Goal: Information Seeking & Learning: Compare options

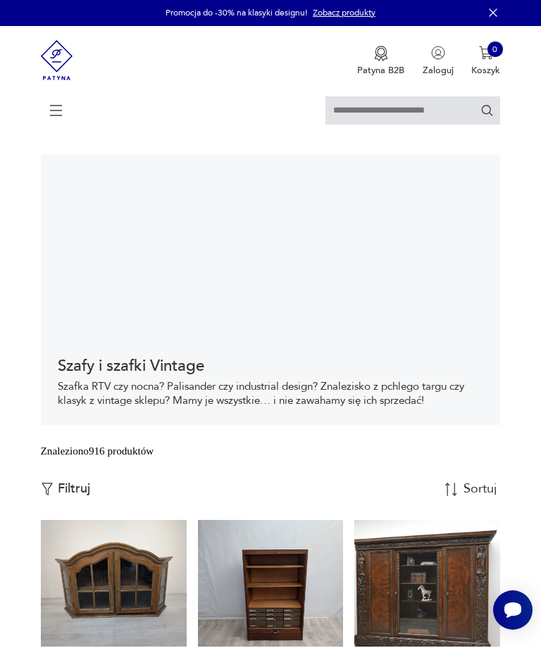
scroll to position [1, 0]
click at [72, 497] on p "Filtruj" at bounding box center [74, 488] width 32 height 15
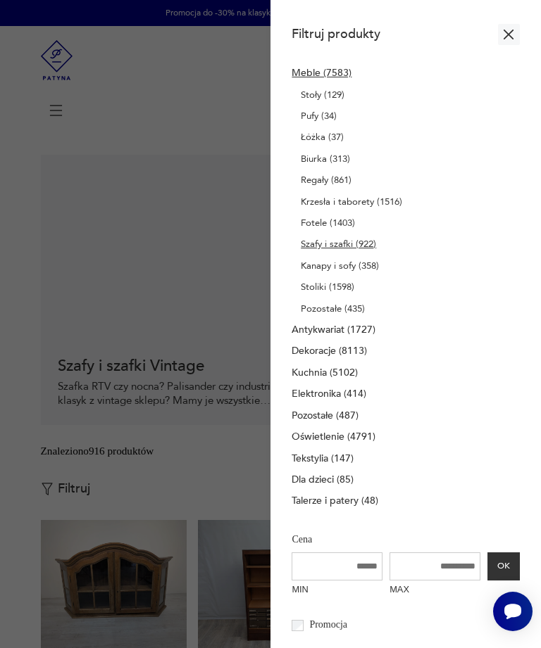
click at [454, 581] on input "MAX" at bounding box center [434, 567] width 91 height 28
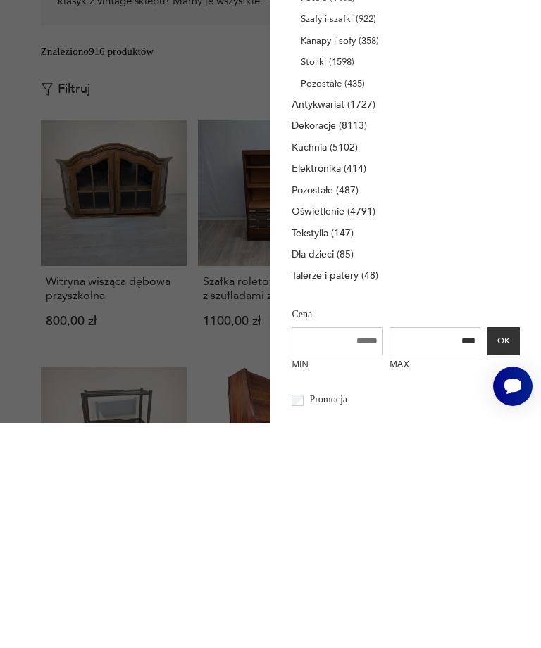
type input "****"
click at [510, 553] on button "OK" at bounding box center [503, 567] width 32 height 28
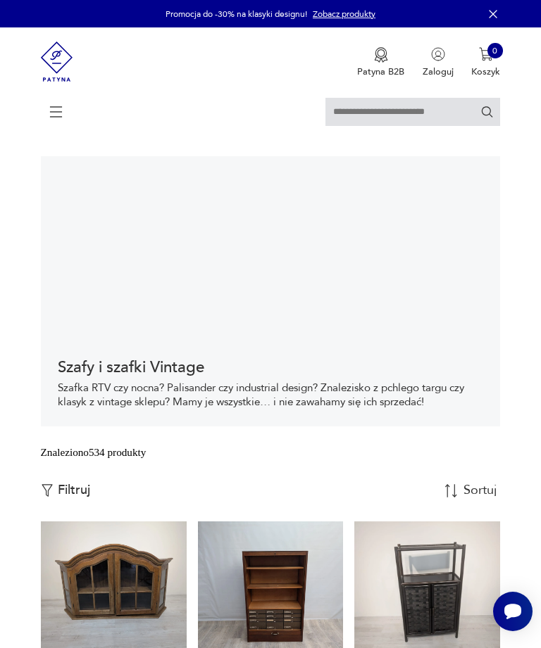
click at [77, 498] on p "Filtruj" at bounding box center [74, 490] width 32 height 15
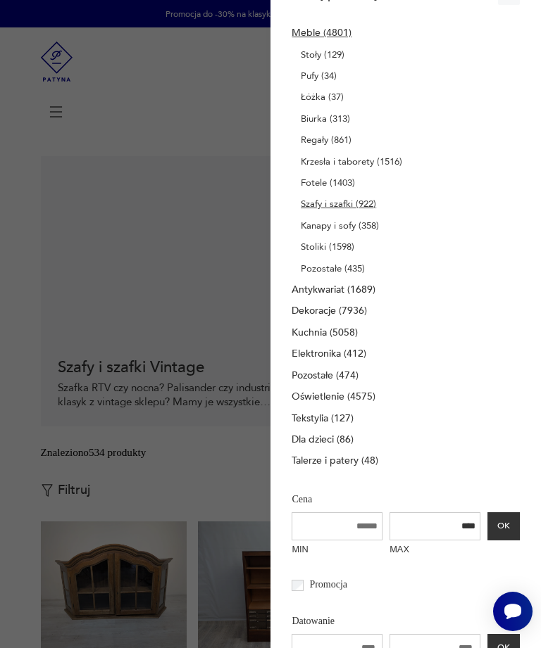
scroll to position [41, 0]
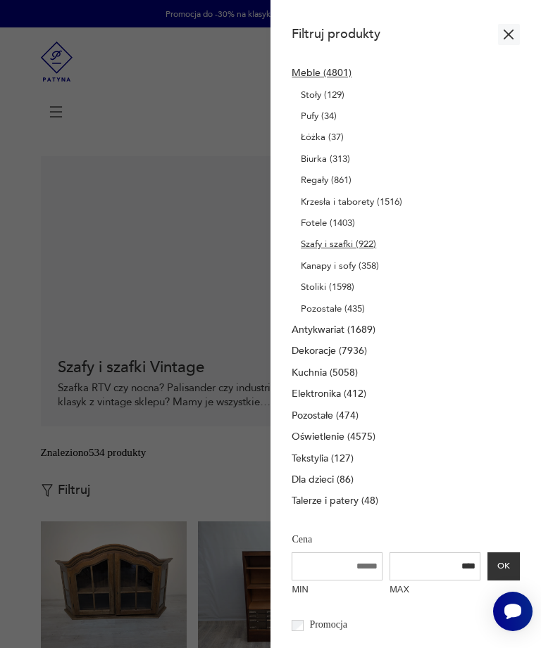
click at [31, 431] on div at bounding box center [270, 324] width 541 height 648
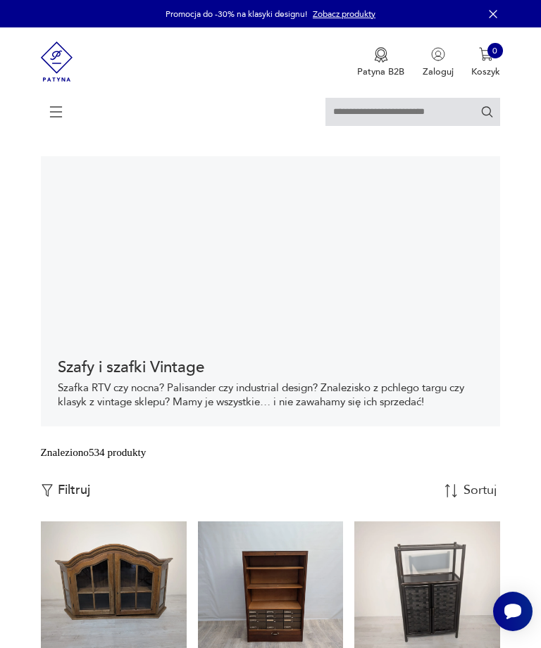
scroll to position [-1, 0]
click at [30, 427] on section "Szafy i szafki Vintage Szafka RTV czy nocna? Palisander czy industrial design? …" at bounding box center [270, 291] width 541 height 270
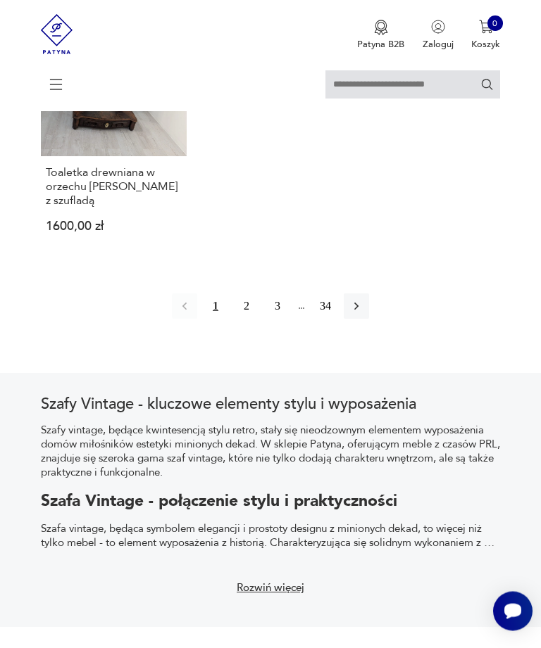
scroll to position [1804, 0]
click at [363, 313] on icon "button" at bounding box center [356, 305] width 14 height 14
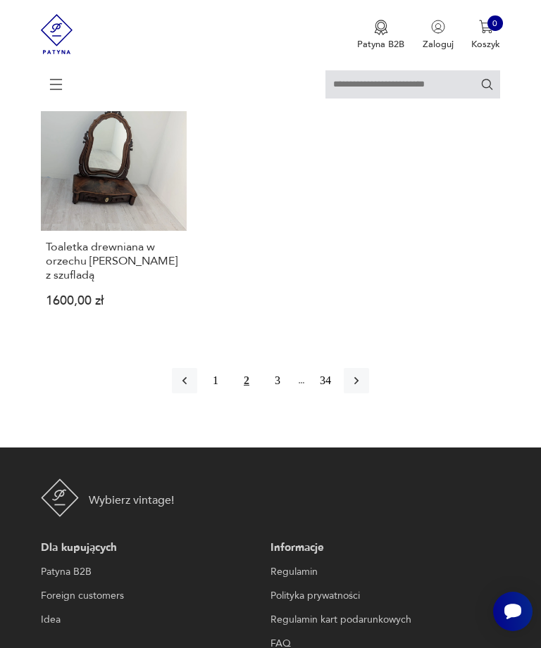
scroll to position [277, 0]
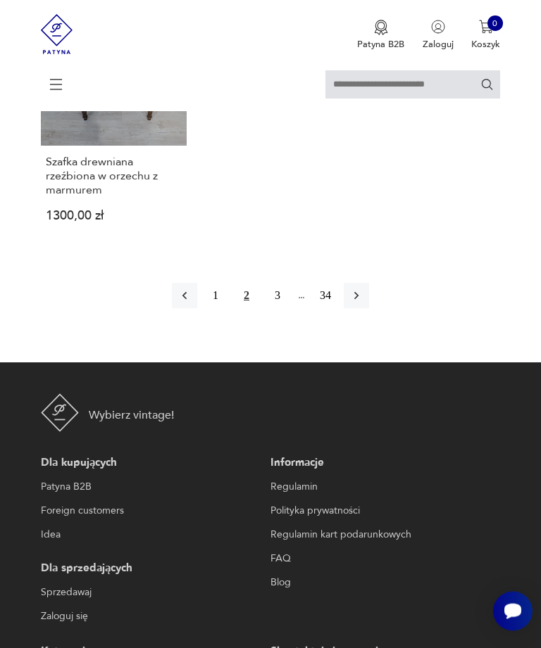
click at [363, 303] on icon "button" at bounding box center [356, 296] width 14 height 14
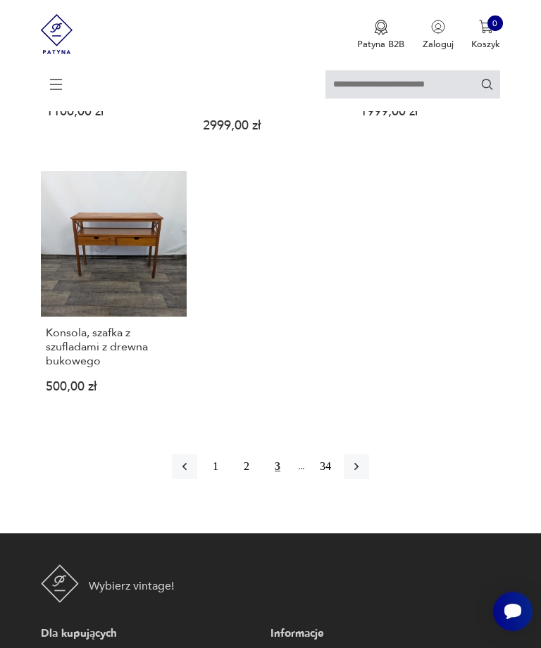
scroll to position [1757, 0]
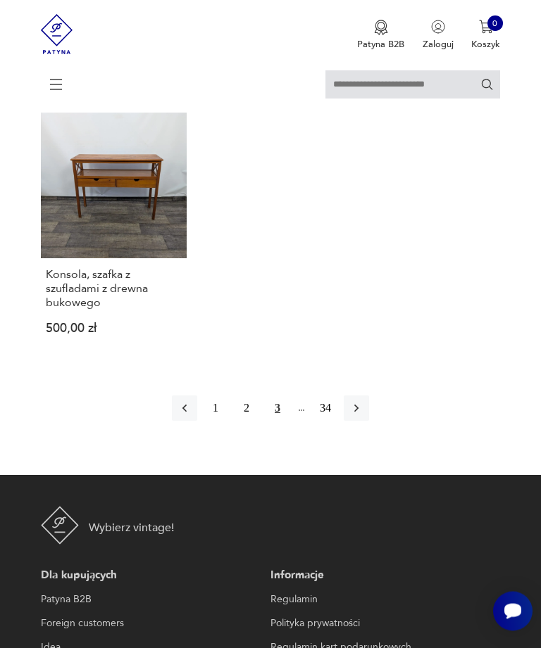
click at [363, 416] on icon "button" at bounding box center [356, 409] width 14 height 14
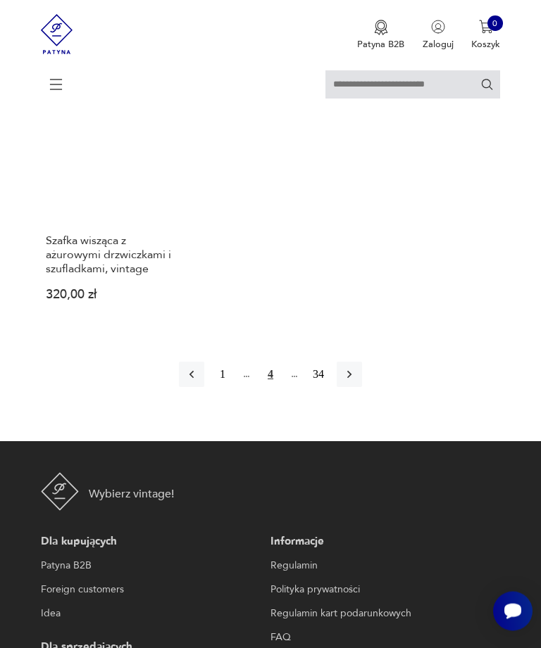
scroll to position [1794, 0]
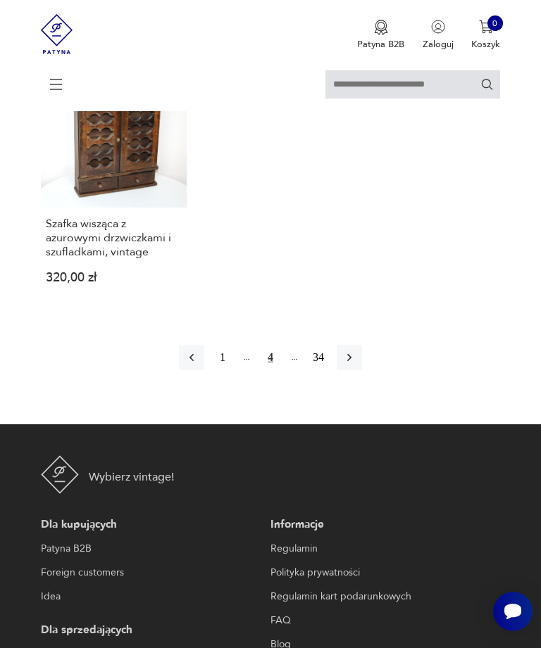
click at [356, 365] on icon "button" at bounding box center [349, 358] width 14 height 14
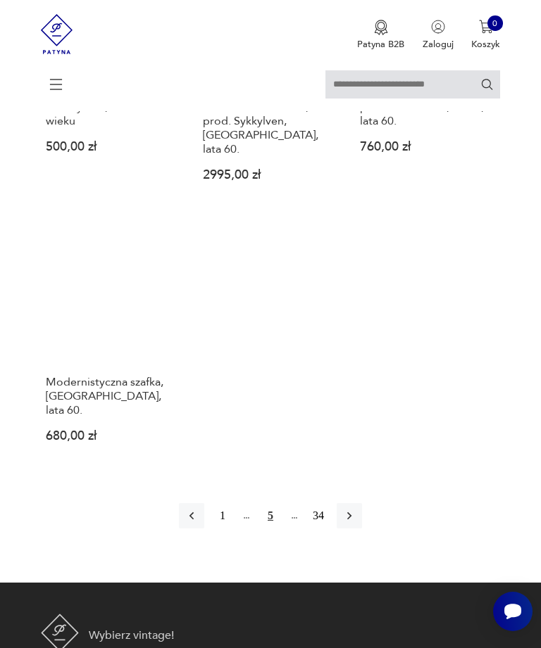
scroll to position [1663, 0]
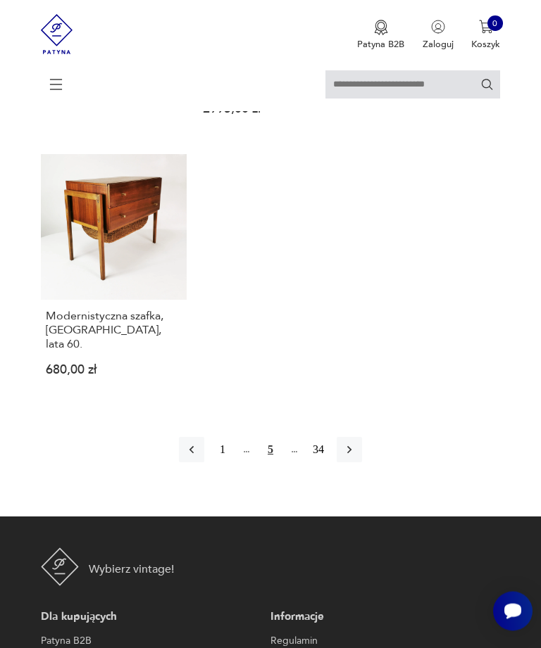
click at [356, 458] on icon "button" at bounding box center [349, 450] width 14 height 14
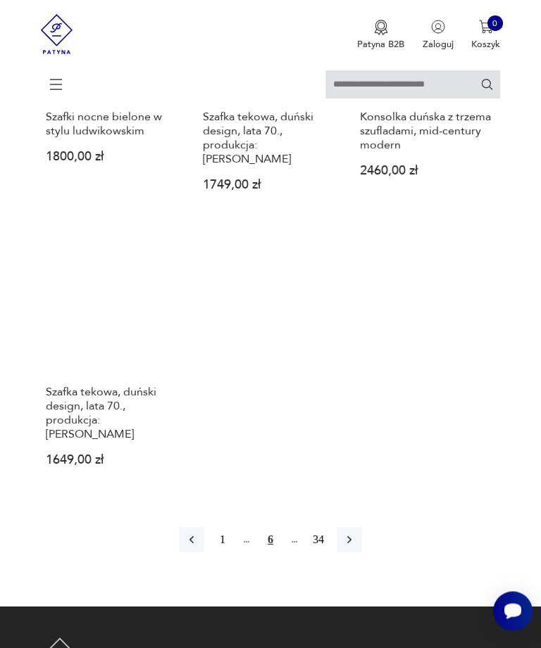
scroll to position [1654, 0]
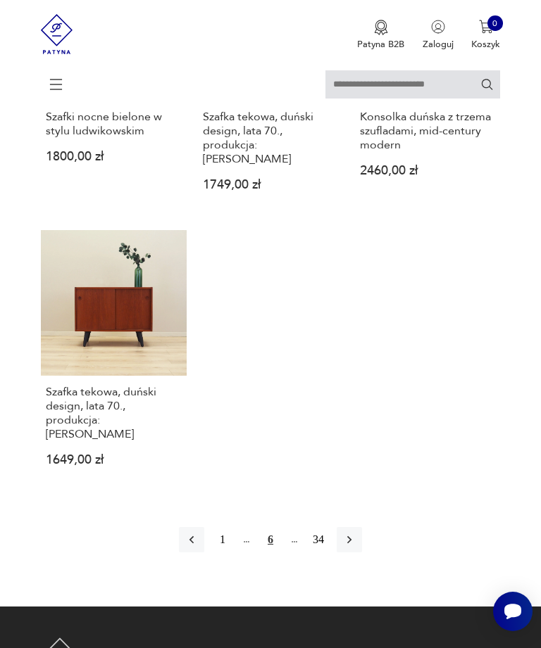
click at [356, 547] on icon "button" at bounding box center [349, 540] width 14 height 14
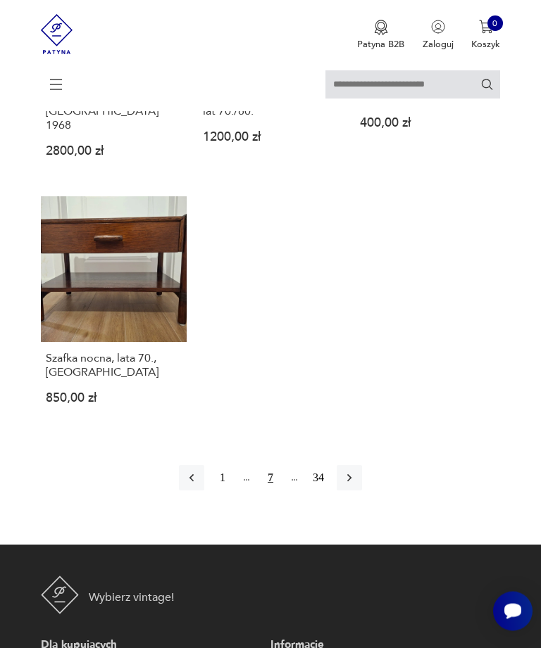
click at [356, 486] on icon "button" at bounding box center [349, 479] width 14 height 14
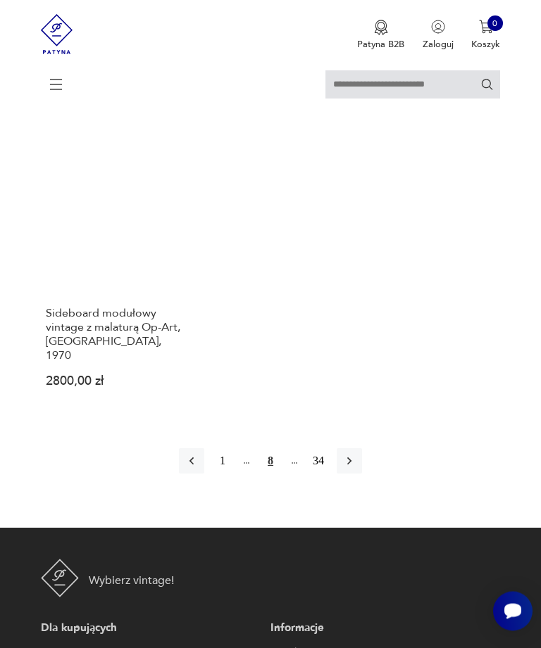
scroll to position [1750, 0]
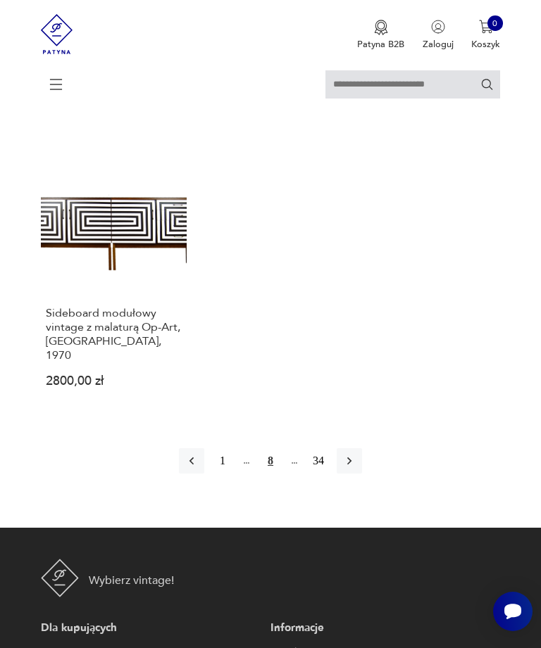
click at [362, 474] on button "button" at bounding box center [348, 460] width 25 height 25
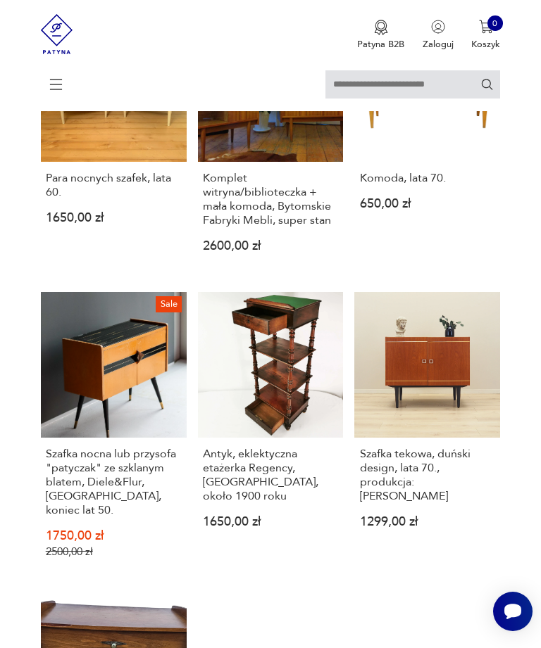
scroll to position [1597, 0]
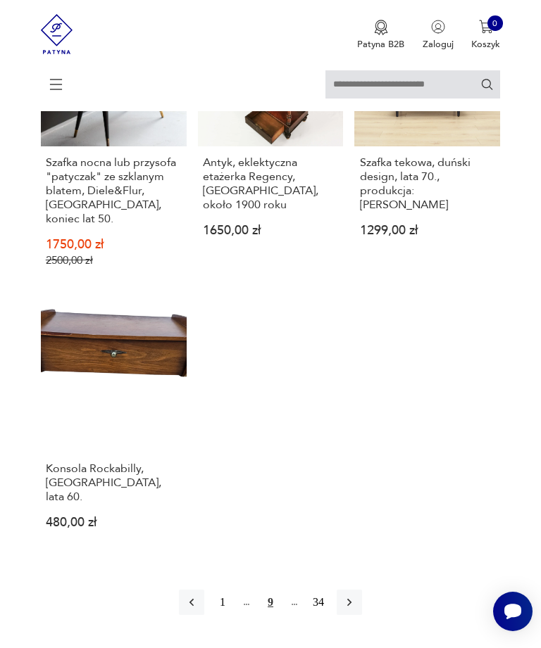
click at [356, 595] on icon "button" at bounding box center [349, 602] width 14 height 14
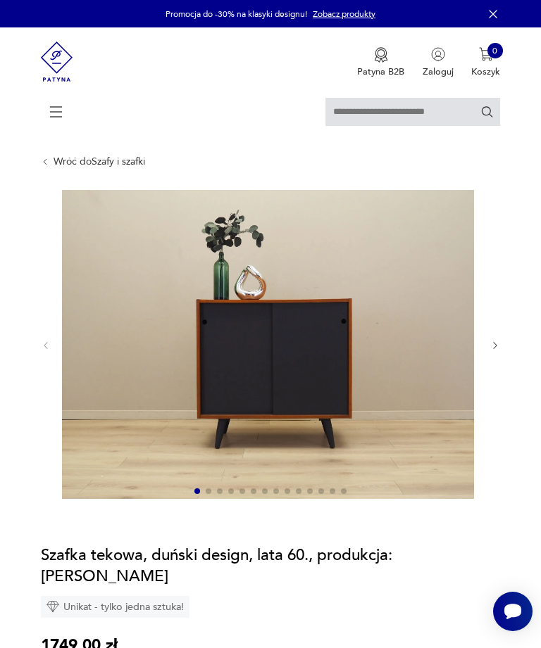
click at [493, 351] on icon "button" at bounding box center [495, 346] width 11 height 11
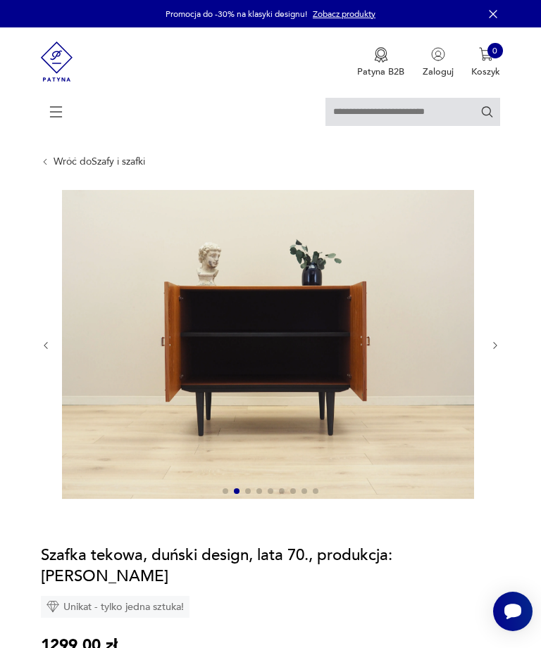
click at [495, 351] on icon "button" at bounding box center [495, 346] width 11 height 11
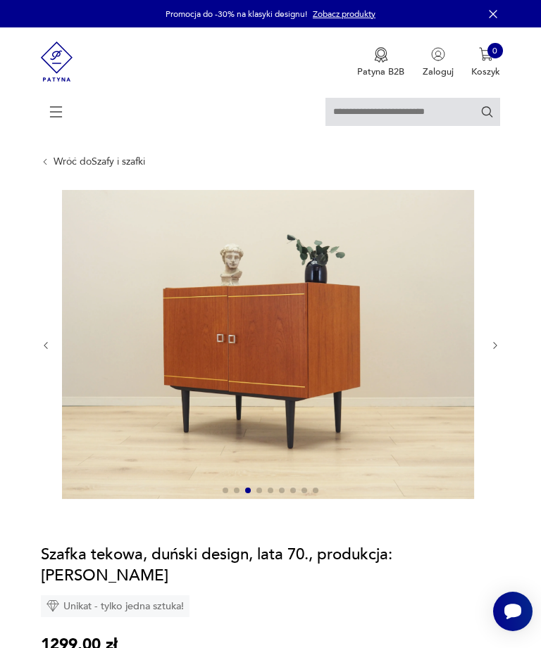
click at [498, 351] on icon "button" at bounding box center [495, 346] width 11 height 11
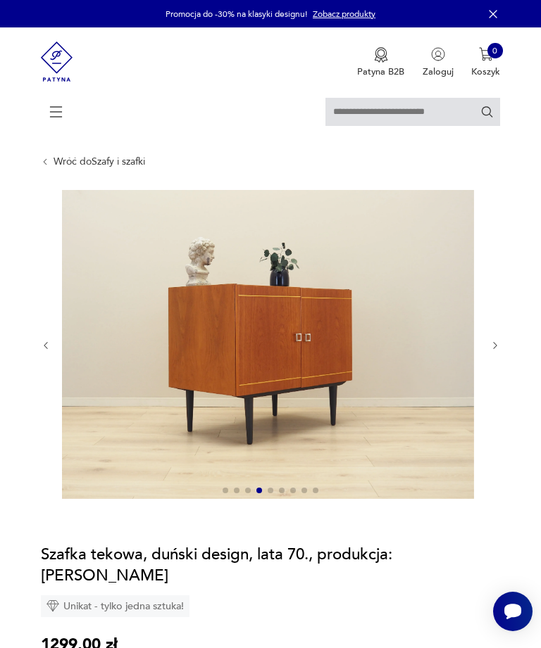
click at [498, 351] on icon "button" at bounding box center [495, 346] width 11 height 11
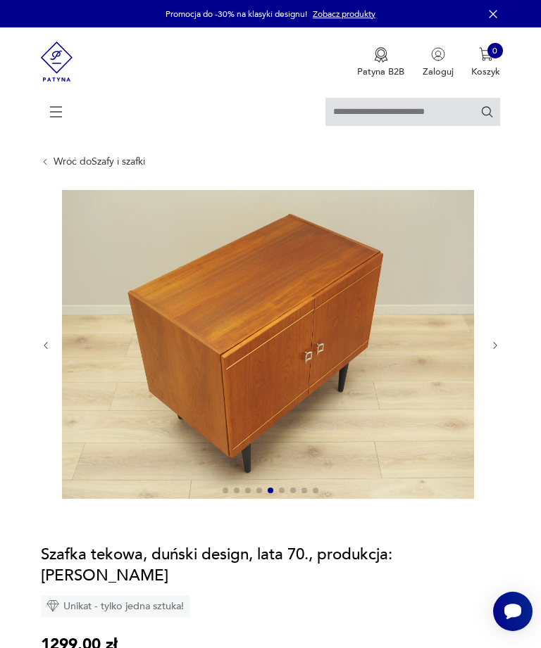
click at [499, 351] on icon "button" at bounding box center [495, 346] width 11 height 11
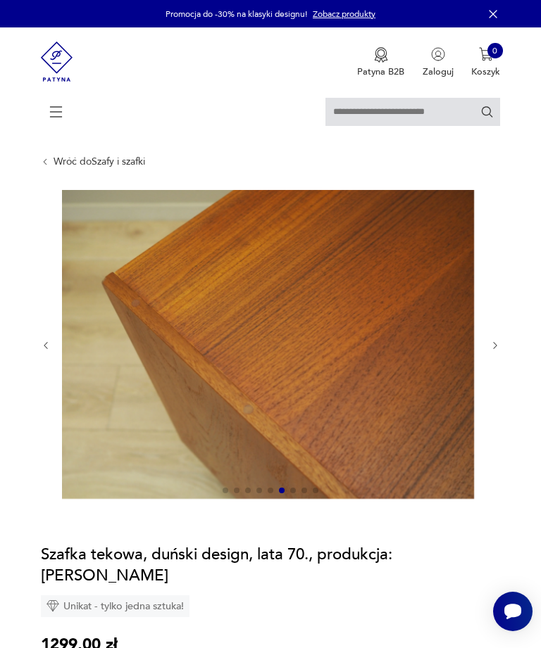
click at [499, 351] on button "button" at bounding box center [495, 345] width 11 height 11
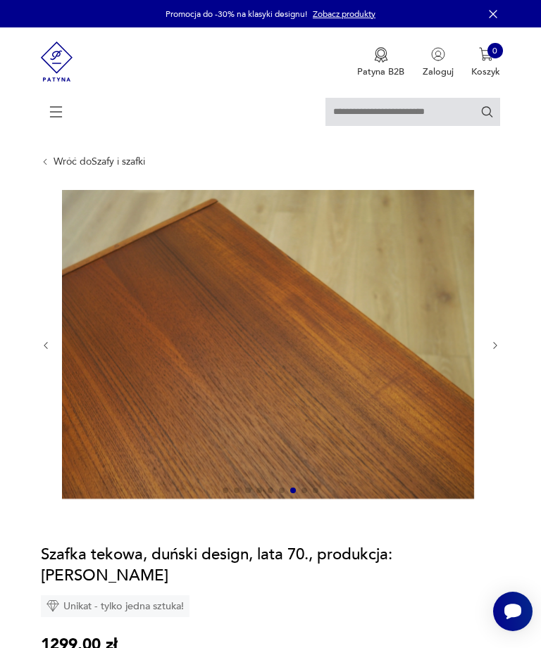
click at [499, 351] on icon "button" at bounding box center [495, 346] width 11 height 11
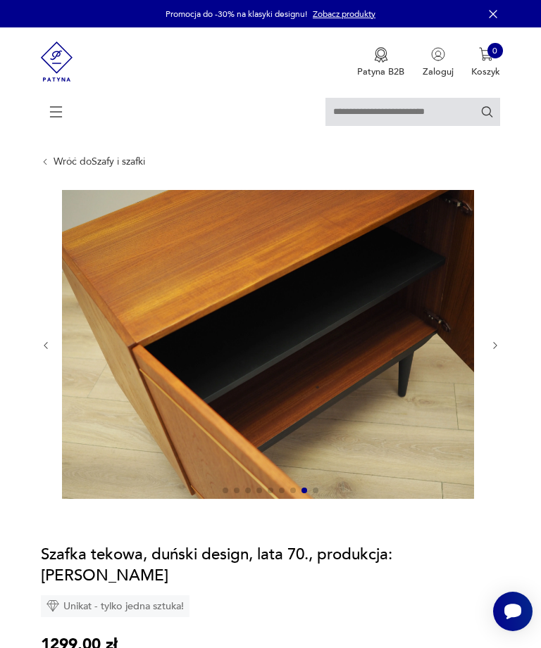
click at [498, 351] on icon "button" at bounding box center [495, 346] width 11 height 11
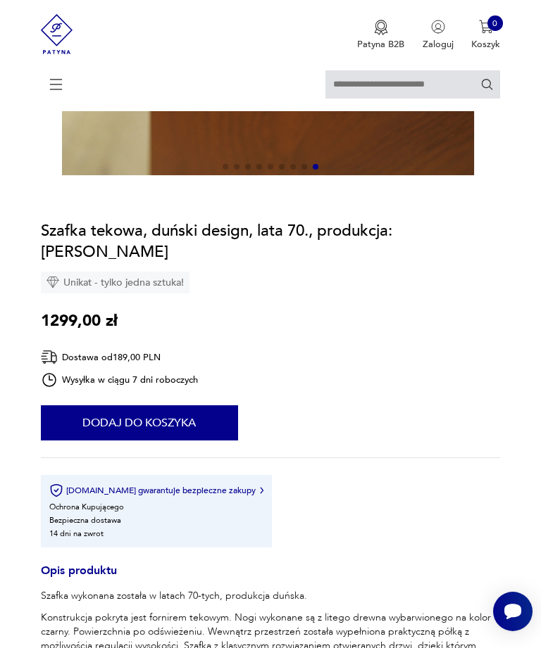
scroll to position [218, 0]
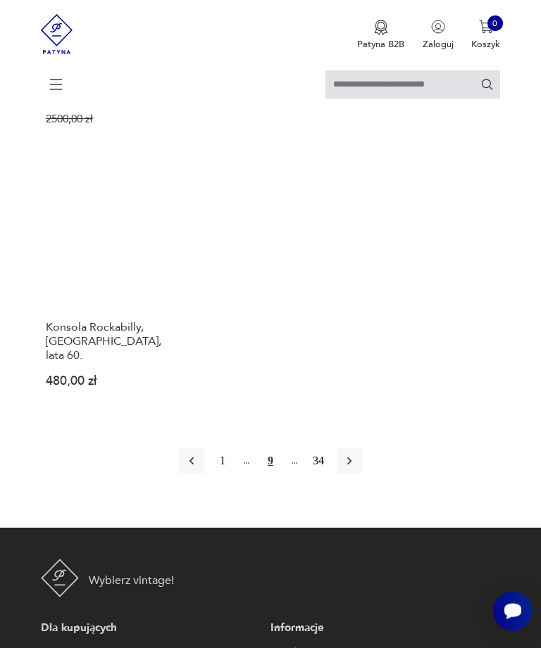
scroll to position [1740, 0]
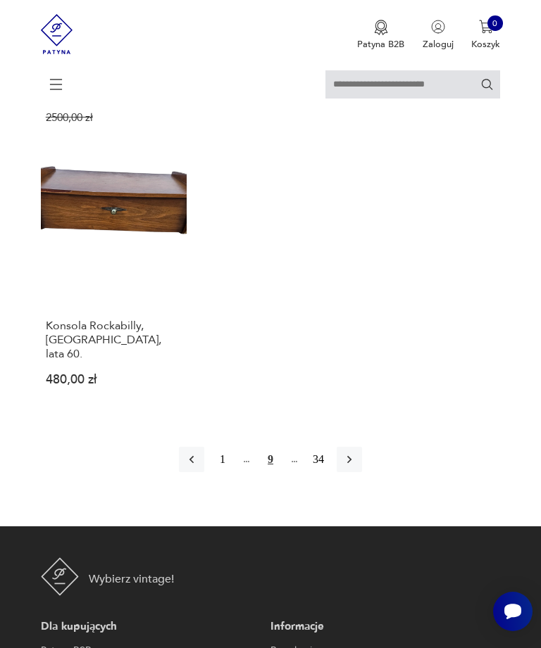
click at [362, 472] on button "button" at bounding box center [348, 459] width 25 height 25
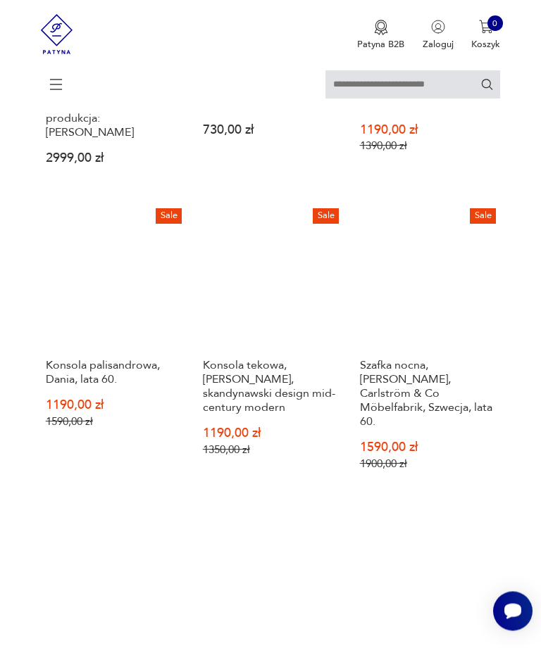
scroll to position [1229, 0]
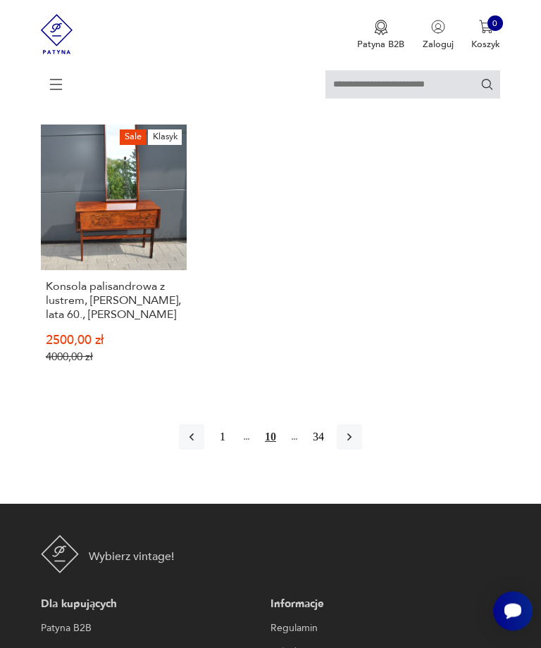
click at [362, 450] on button "button" at bounding box center [348, 437] width 25 height 25
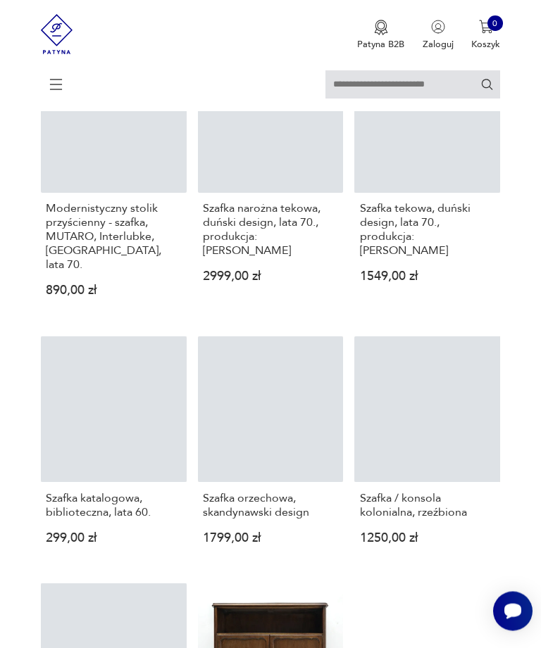
scroll to position [474, 0]
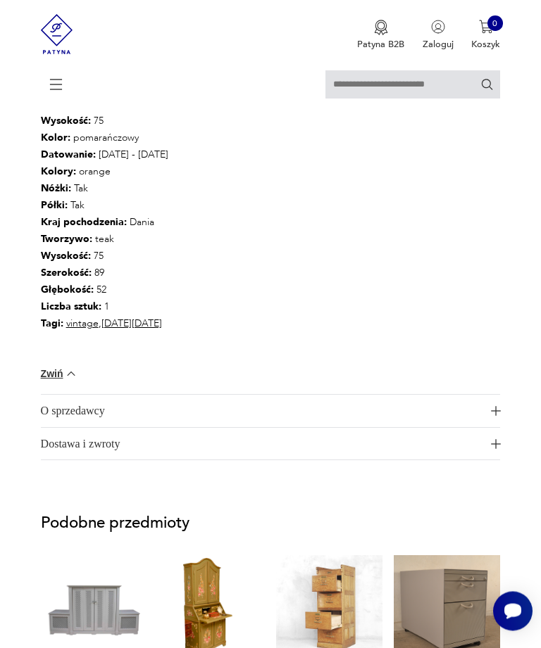
scroll to position [1006, 0]
click at [500, 416] on img "button" at bounding box center [496, 411] width 10 height 10
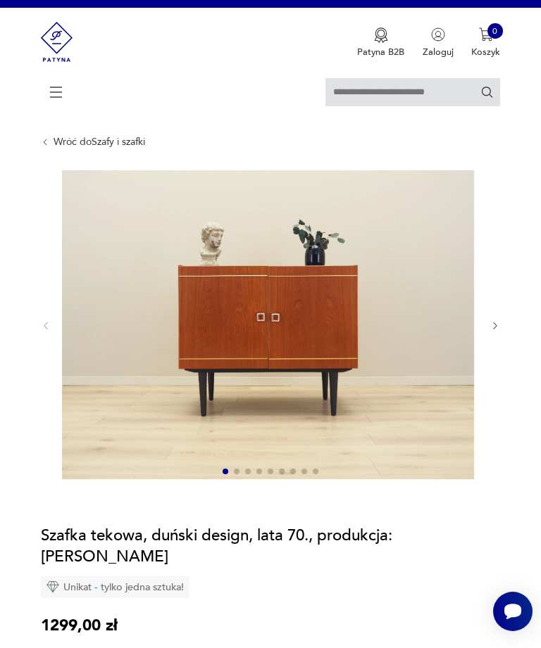
scroll to position [0, 0]
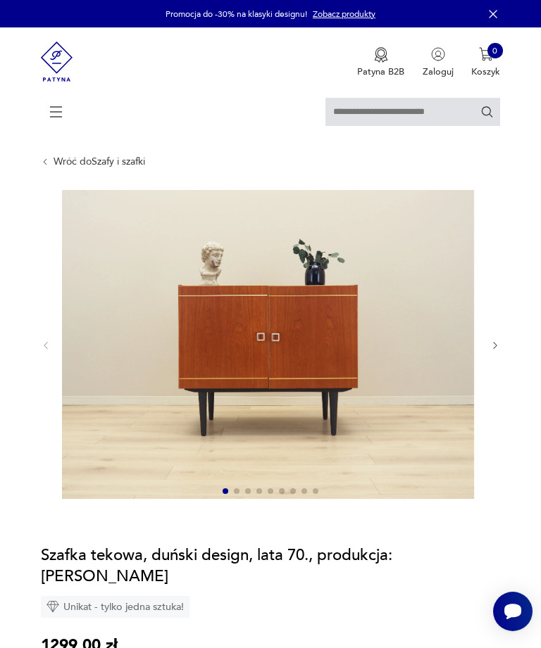
click at [499, 351] on icon "button" at bounding box center [495, 346] width 11 height 11
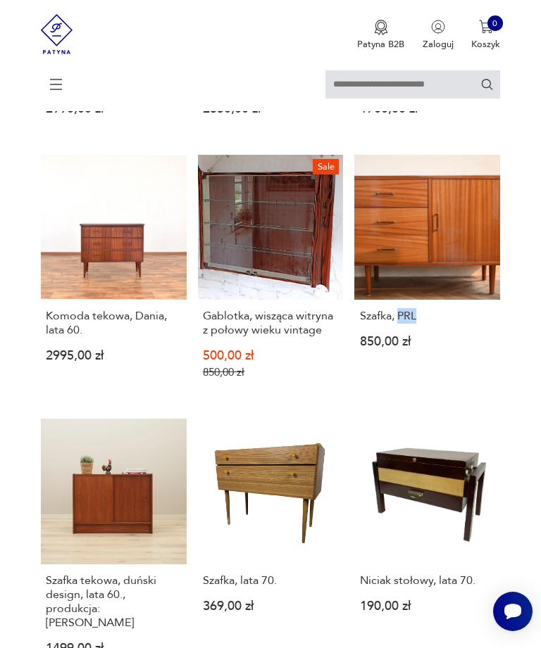
scroll to position [1196, 0]
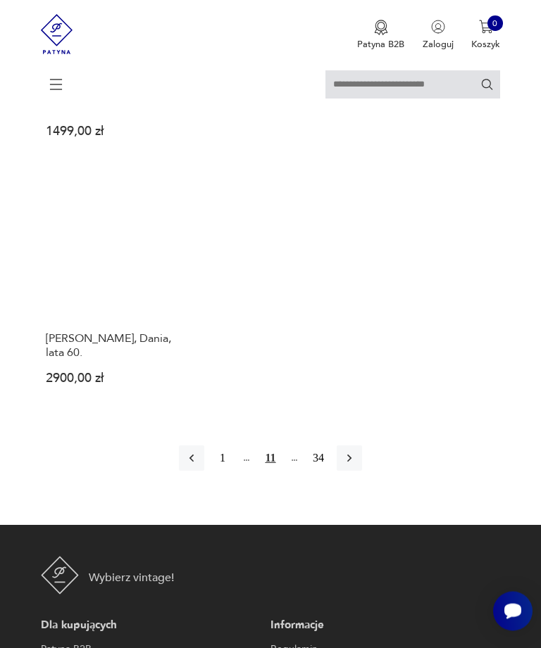
scroll to position [1668, 0]
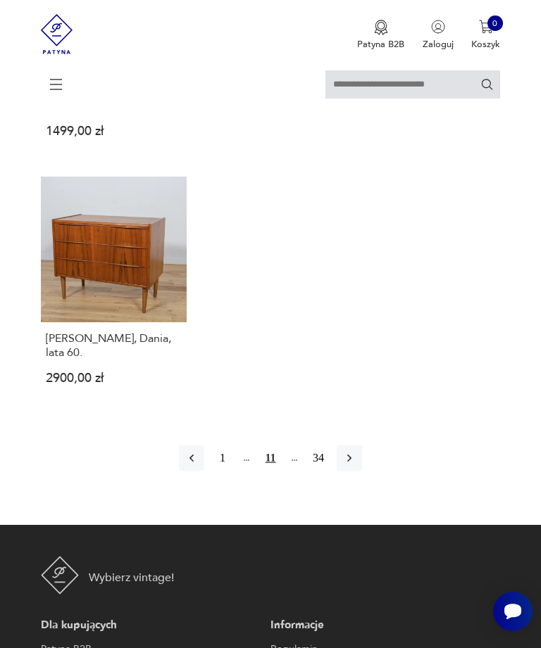
click at [356, 465] on icon "button" at bounding box center [349, 458] width 14 height 14
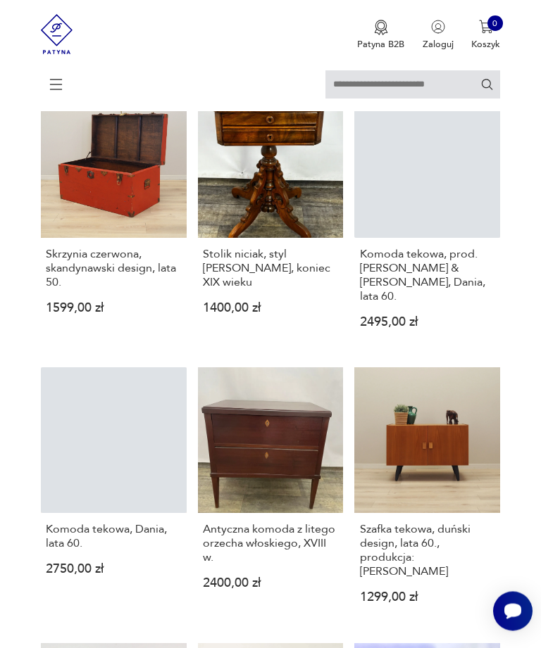
scroll to position [705, 0]
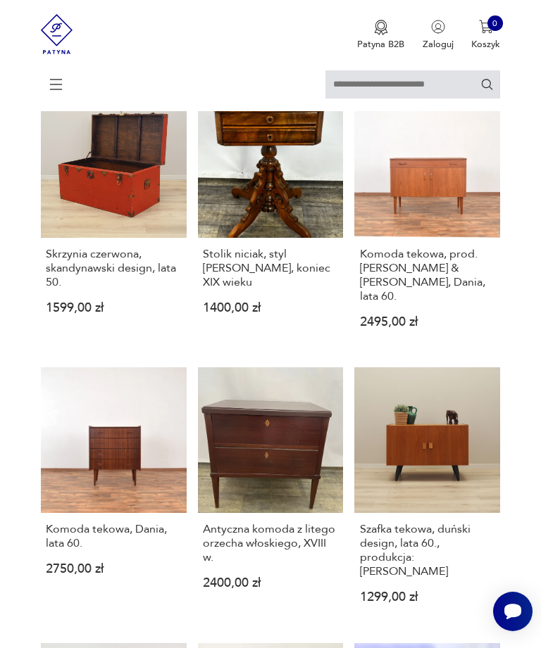
click at [432, 579] on h3 "Szafka tekowa, duński design, lata 60., produkcja: [PERSON_NAME]" at bounding box center [428, 550] width 136 height 56
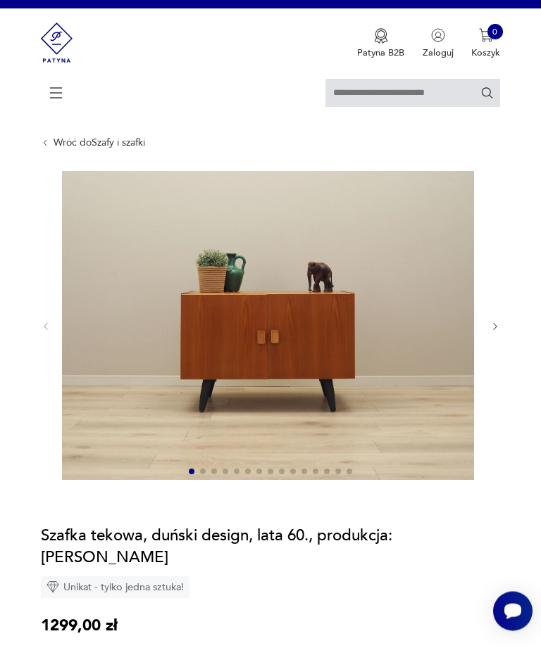
scroll to position [42, 0]
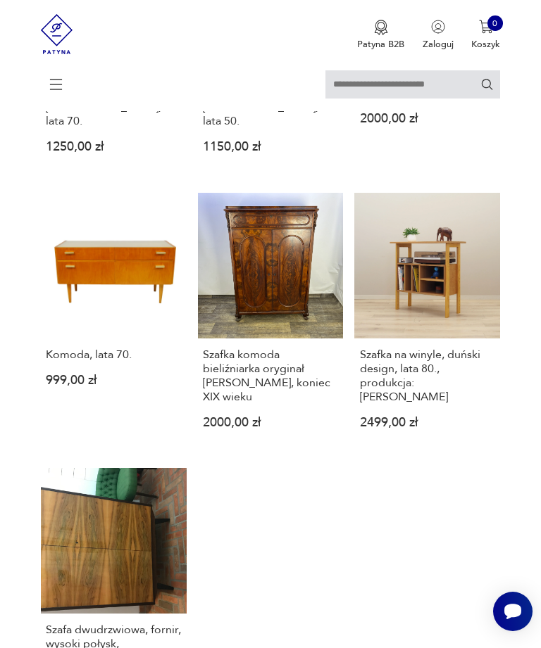
scroll to position [1475, 0]
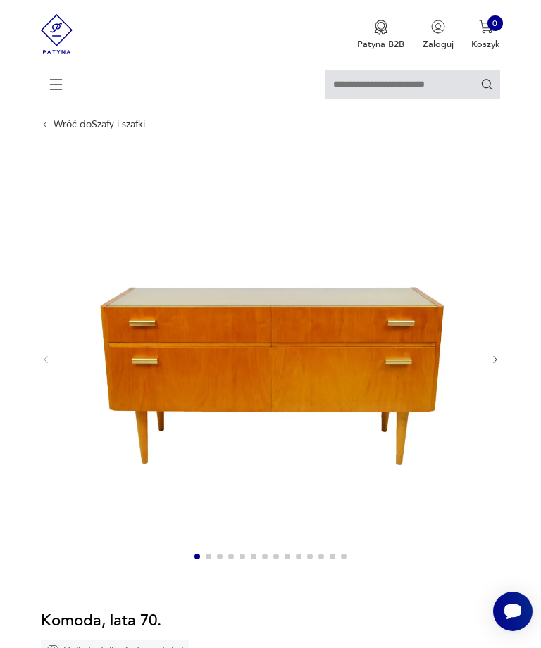
click at [493, 365] on icon "button" at bounding box center [495, 360] width 11 height 11
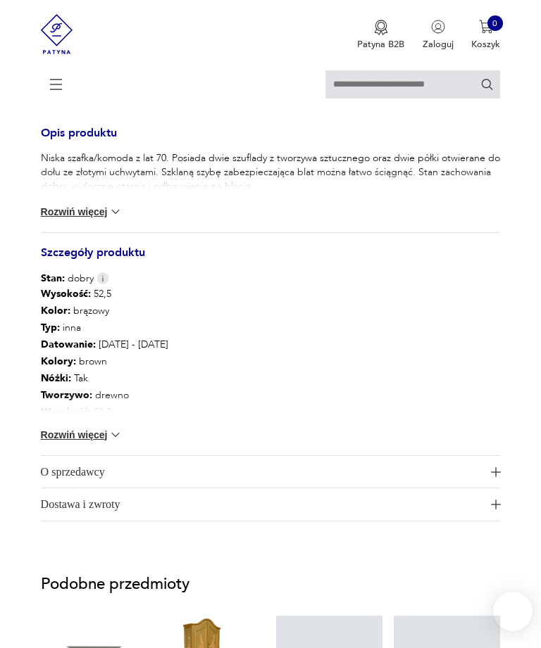
click at [113, 442] on img at bounding box center [115, 435] width 14 height 14
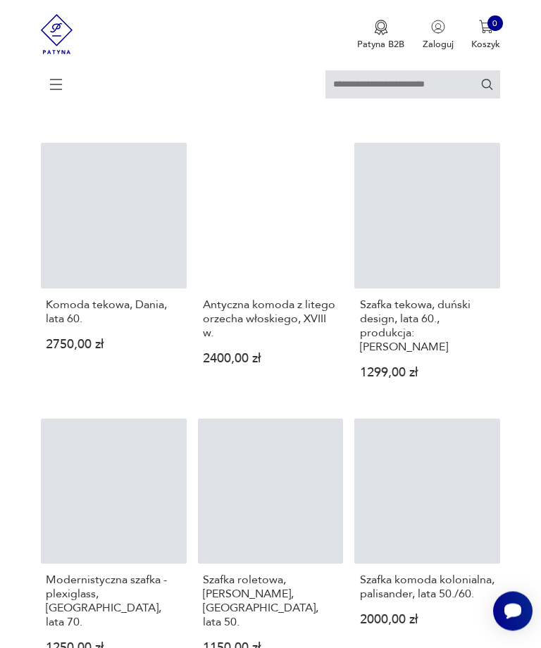
scroll to position [929, 0]
